Goal: Transaction & Acquisition: Download file/media

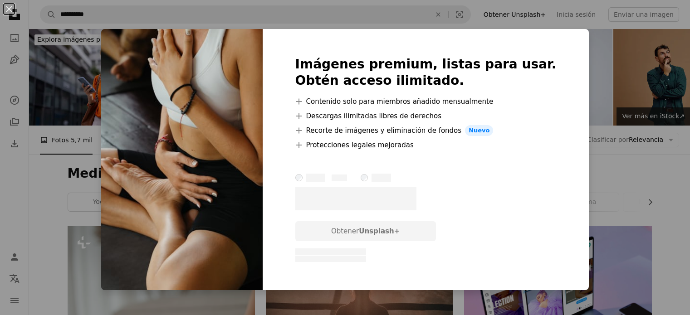
scroll to position [1256, 0]
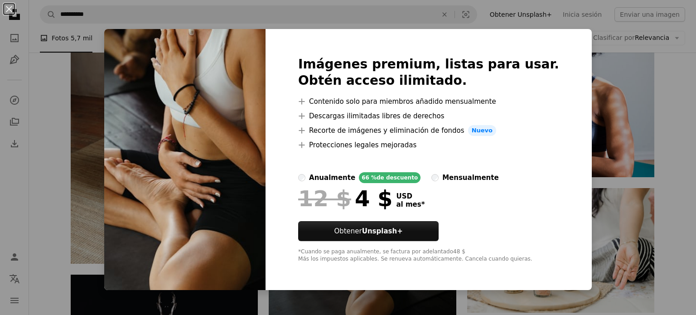
click at [615, 107] on div "An X shape Imágenes premium, listas para usar. Obtén acceso ilimitado. A plus s…" at bounding box center [348, 157] width 696 height 315
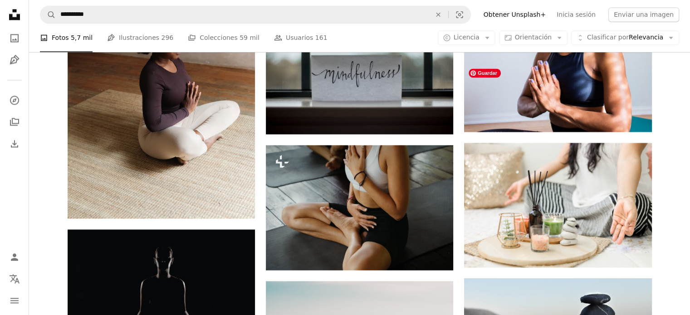
scroll to position [1346, 0]
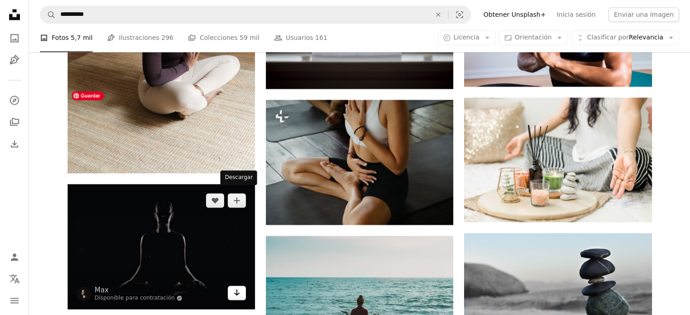
click at [234, 287] on icon "Arrow pointing down" at bounding box center [236, 292] width 7 height 11
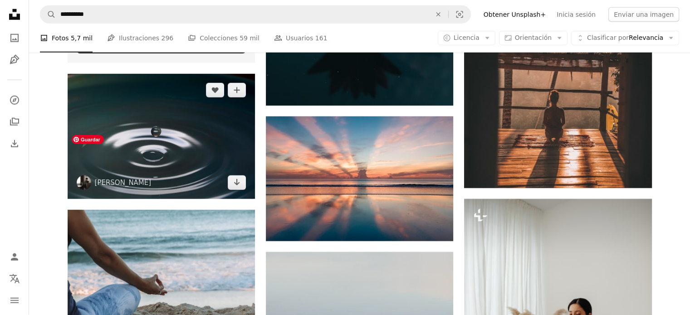
scroll to position [2435, 0]
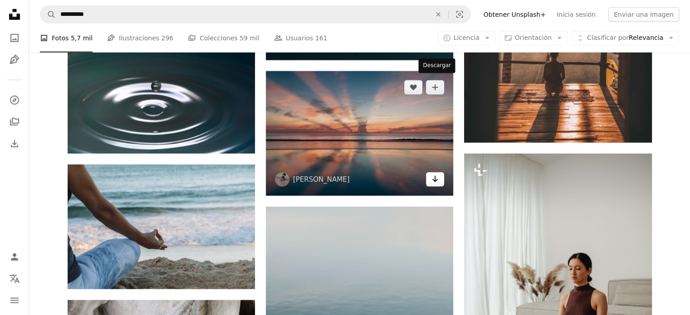
click at [430, 172] on link "Arrow pointing down" at bounding box center [435, 179] width 18 height 15
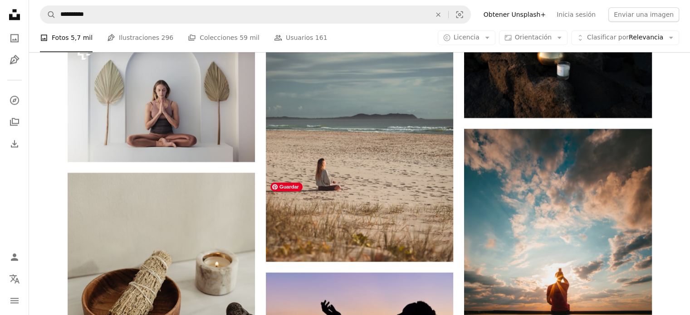
scroll to position [4792, 0]
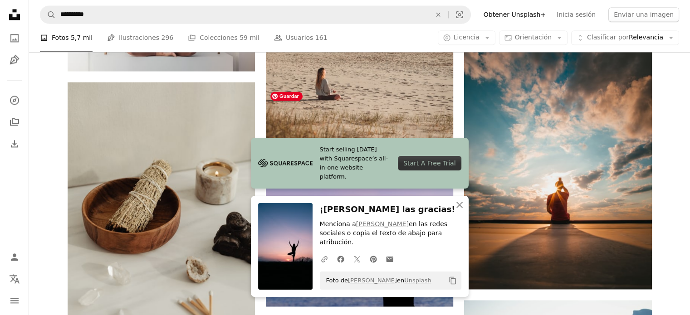
scroll to position [4838, 0]
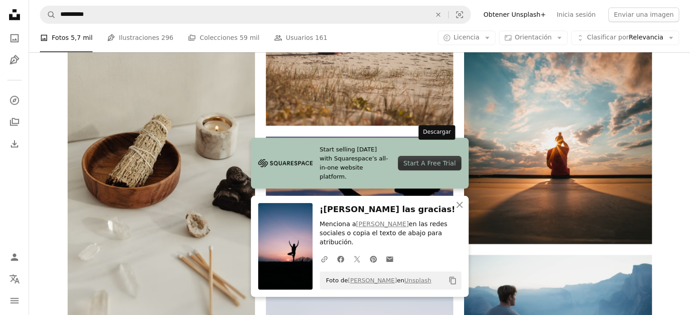
click at [435, 241] on icon "Descargar" at bounding box center [435, 244] width 6 height 6
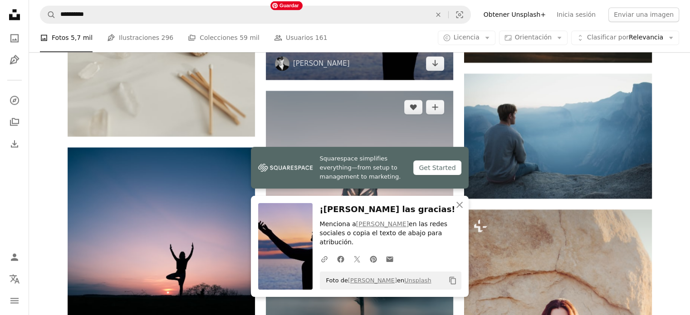
scroll to position [5064, 0]
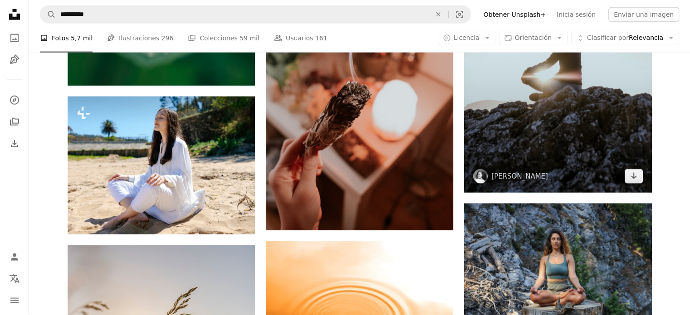
scroll to position [5699, 0]
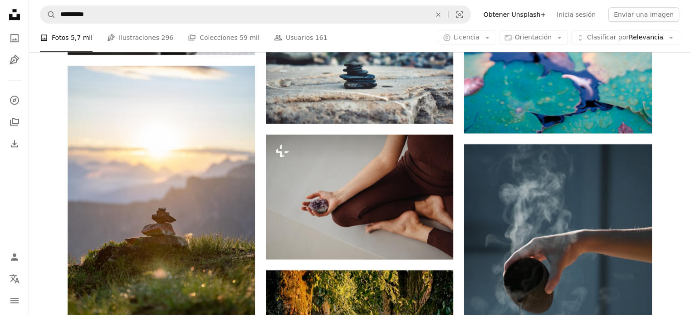
scroll to position [7740, 0]
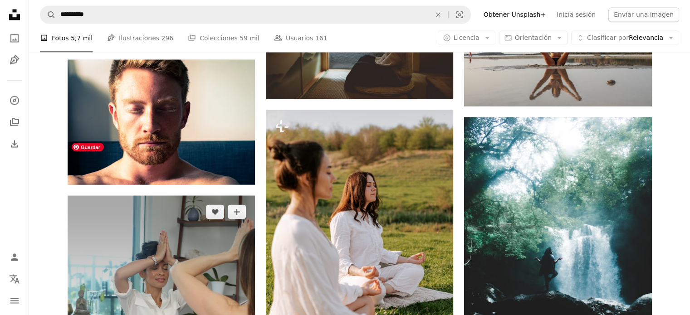
scroll to position [8647, 0]
